Goal: Book appointment/travel/reservation

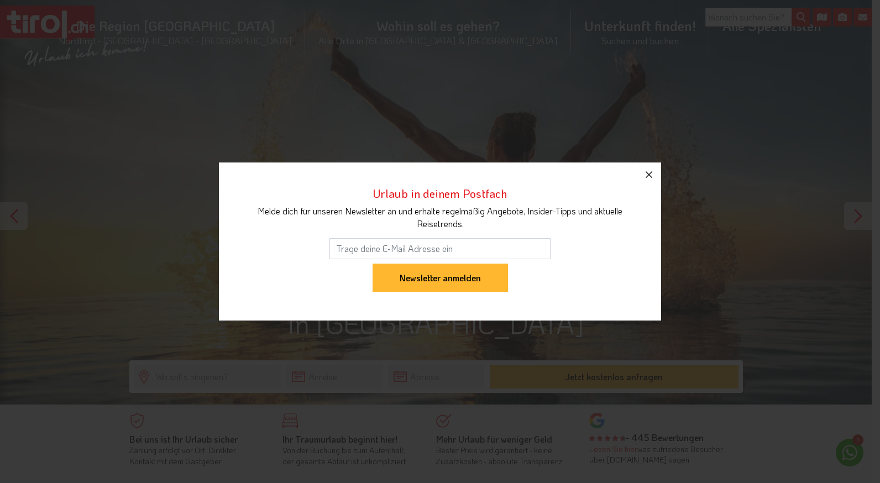
click at [647, 176] on icon "button" at bounding box center [648, 174] width 13 height 13
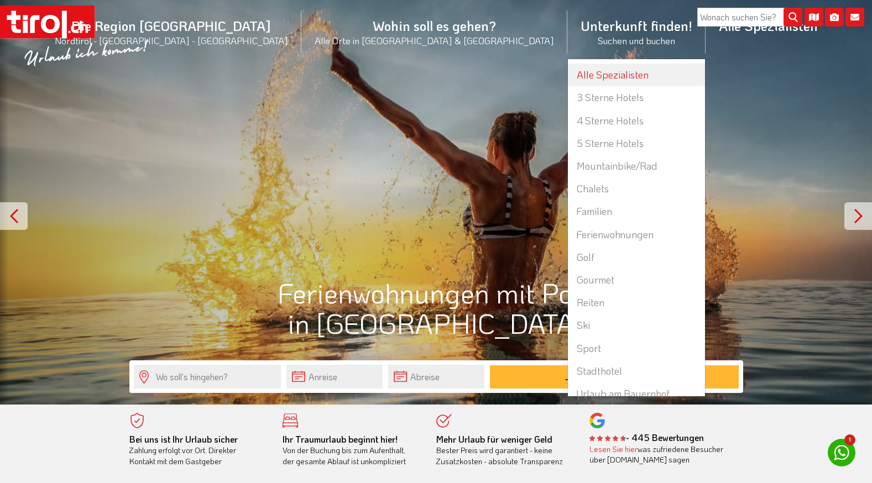
click at [568, 70] on link "Alle Spezialisten" at bounding box center [636, 75] width 137 height 23
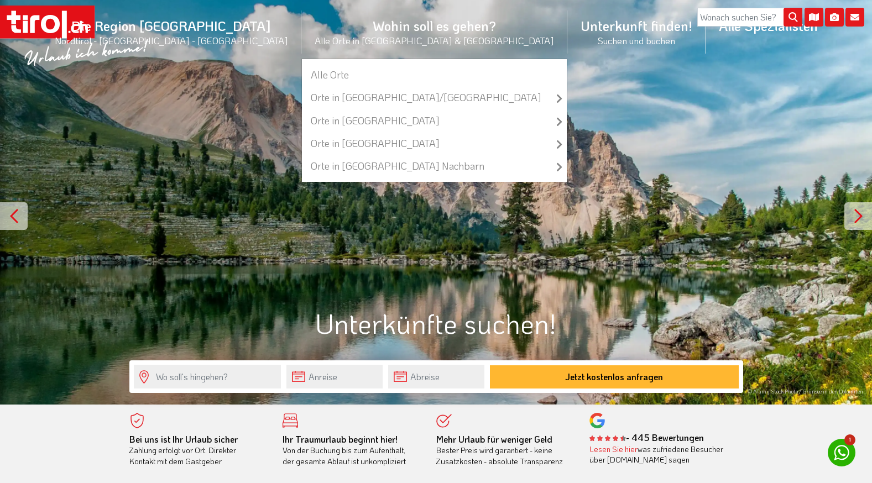
click at [399, 22] on li "Wohin soll es gehen? Alle Orte in Tirol & Südtirol Alle Orte Orte in Tirol/Nord…" at bounding box center [434, 32] width 266 height 54
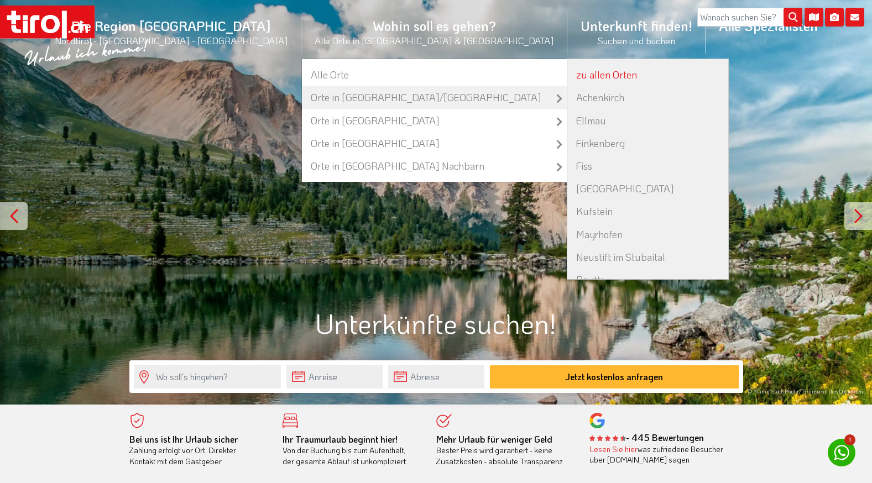
click at [567, 70] on link "zu allen Orten" at bounding box center [647, 75] width 161 height 23
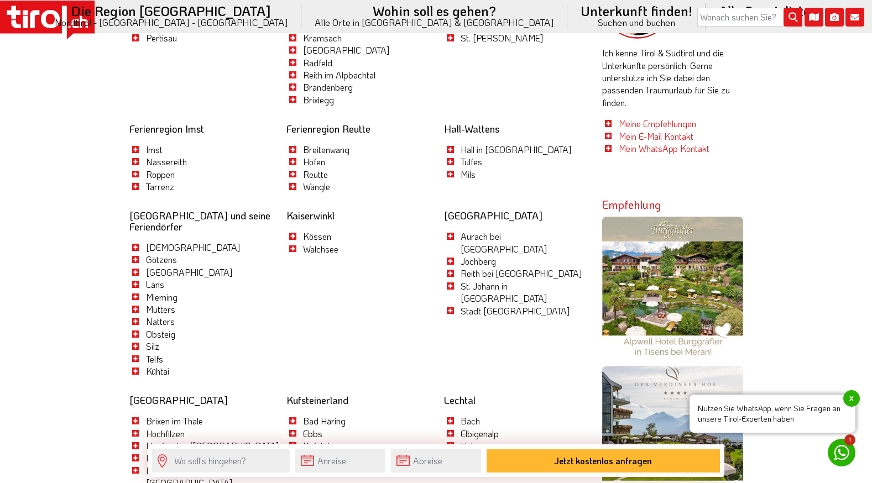
scroll to position [605, 0]
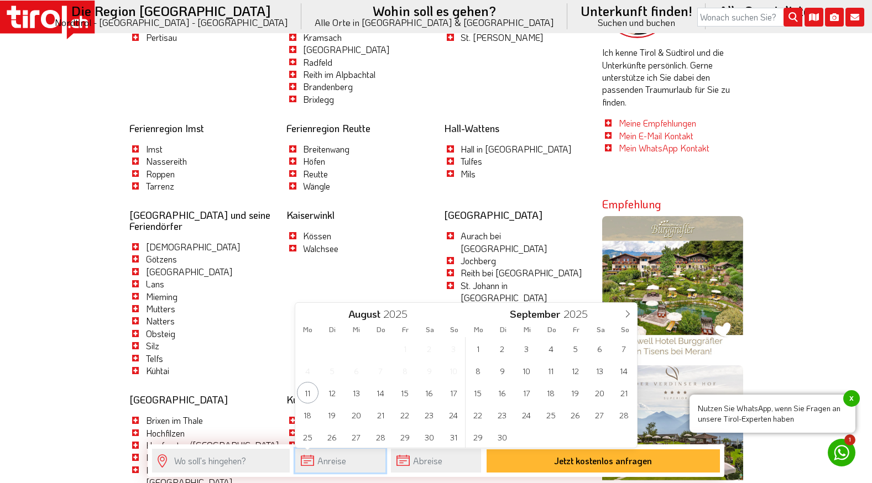
click at [327, 452] on input "text" at bounding box center [340, 461] width 90 height 24
click at [629, 311] on icon at bounding box center [628, 314] width 8 height 8
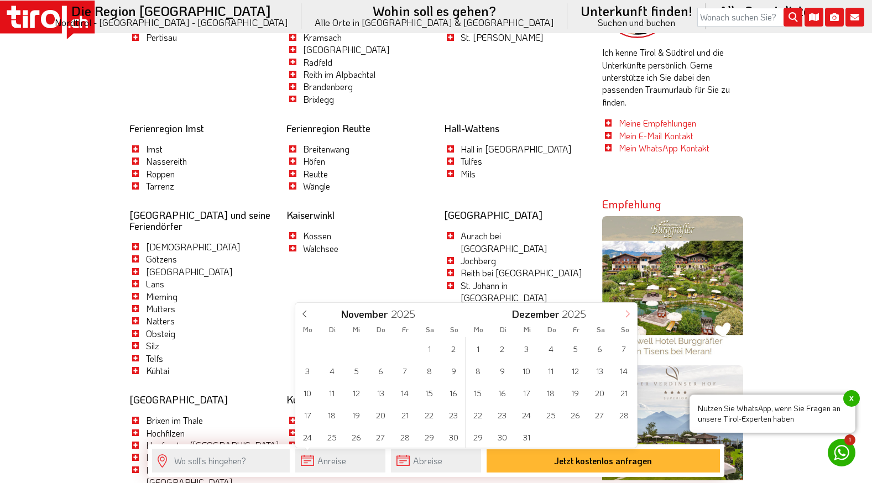
type input "2026"
click at [629, 311] on icon at bounding box center [628, 314] width 8 height 8
type input "2026"
click at [629, 311] on icon at bounding box center [628, 314] width 8 height 8
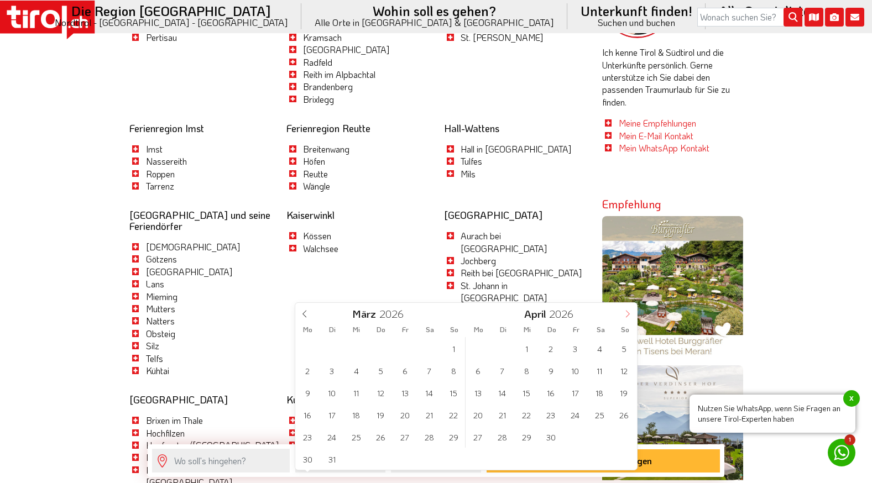
click at [629, 311] on icon at bounding box center [628, 314] width 8 height 8
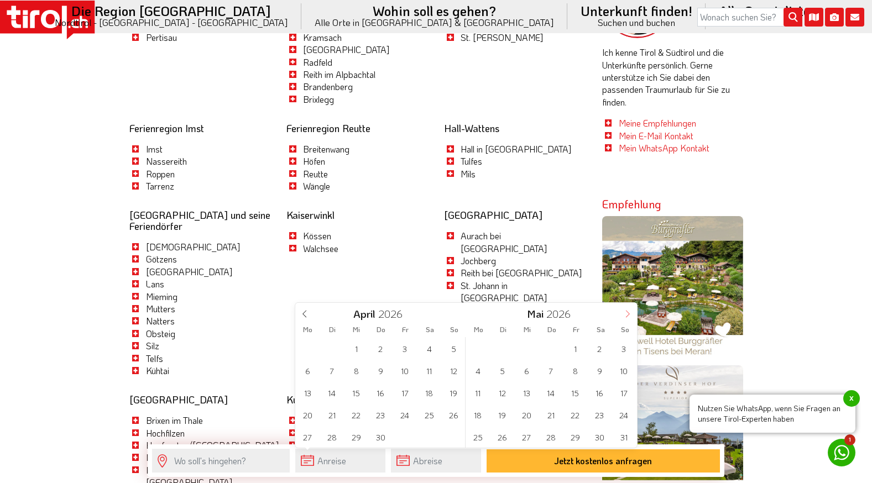
click at [629, 311] on icon at bounding box center [628, 314] width 8 height 8
click at [604, 414] on span "25" at bounding box center [600, 415] width 22 height 22
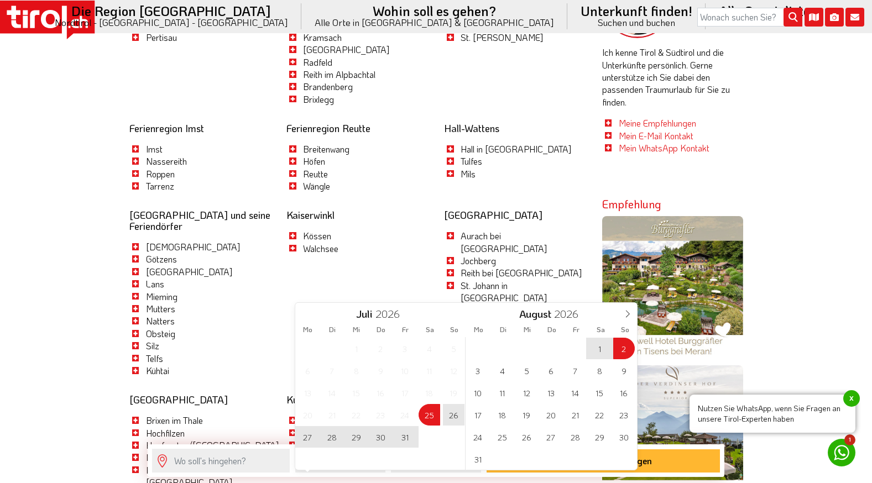
click at [622, 347] on span "2" at bounding box center [624, 349] width 22 height 22
type input "25-07-2026"
type input "02-08-2026"
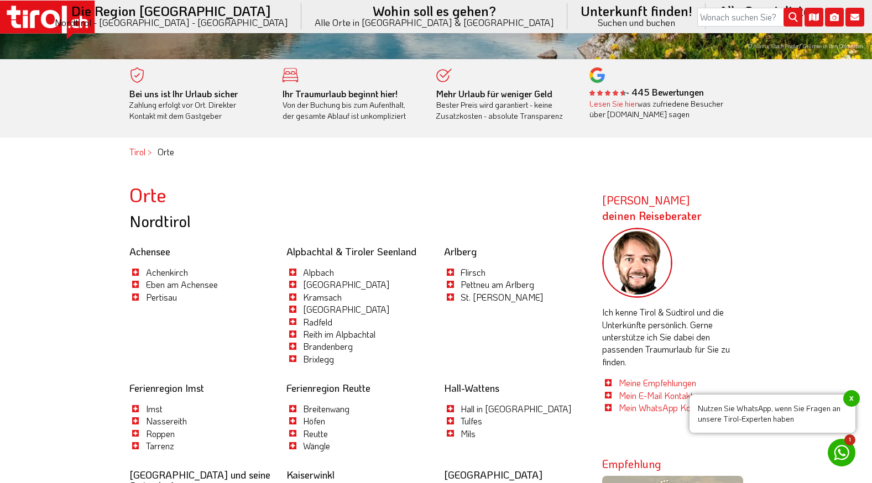
scroll to position [345, 0]
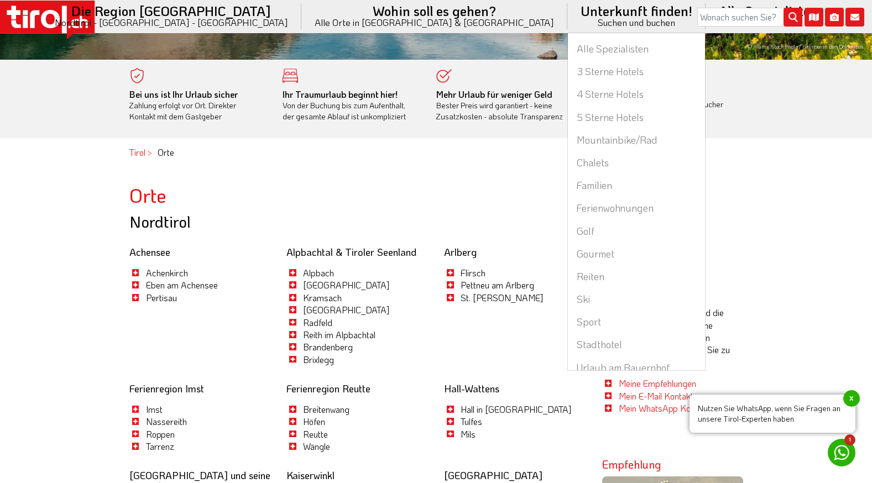
click at [567, 11] on li "Unterkunft finden! Suchen und buchen Alle Spezialisten 3 Sterne Hotels 4 Sterne…" at bounding box center [636, 16] width 138 height 33
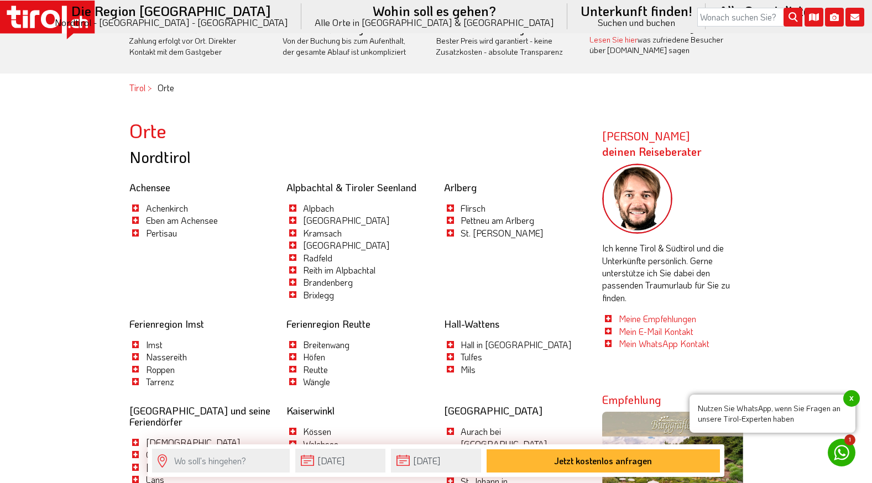
scroll to position [410, 0]
click at [169, 235] on link "Pertisau" at bounding box center [161, 233] width 31 height 12
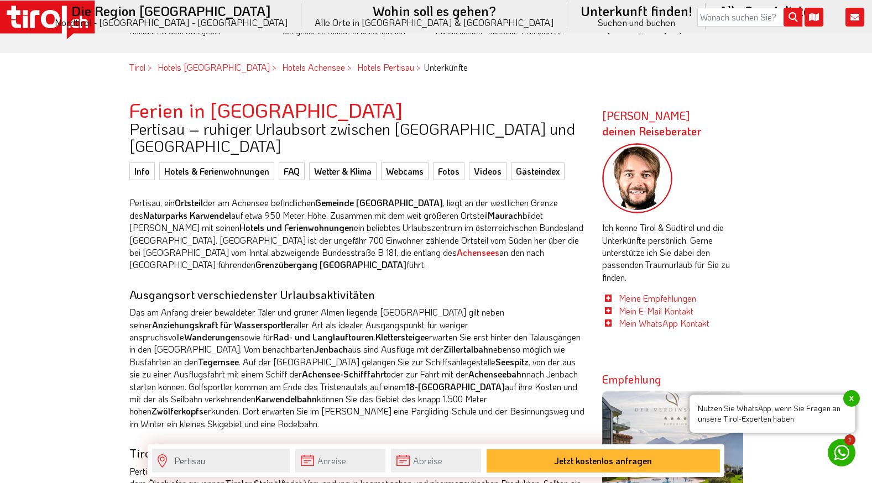
scroll to position [436, 0]
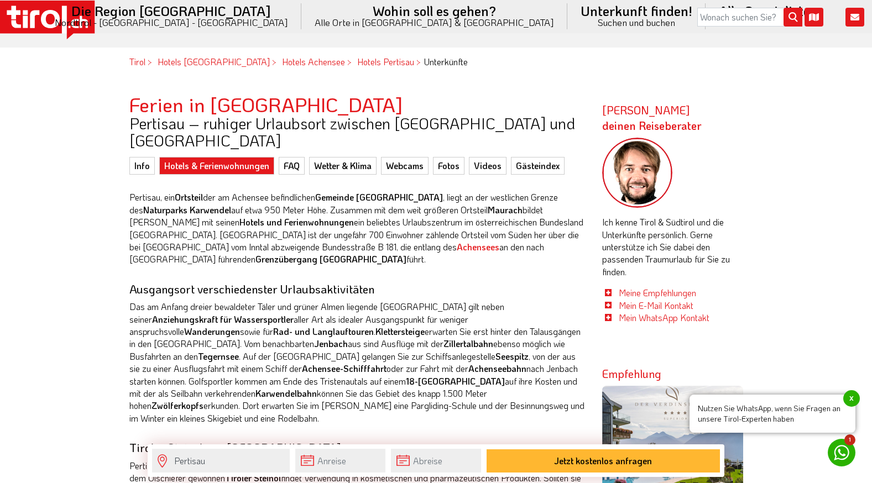
click at [231, 157] on link "Hotels & Ferienwohnungen" at bounding box center [216, 166] width 115 height 18
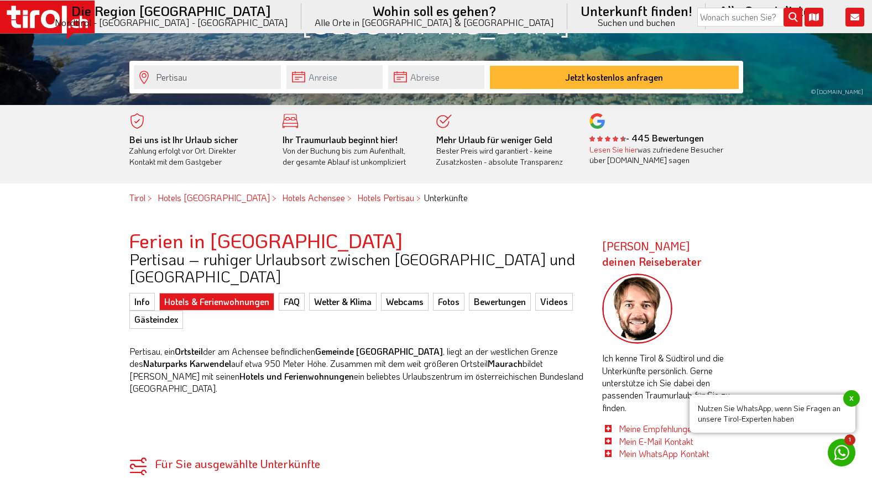
scroll to position [309, 0]
